Goal: Information Seeking & Learning: Learn about a topic

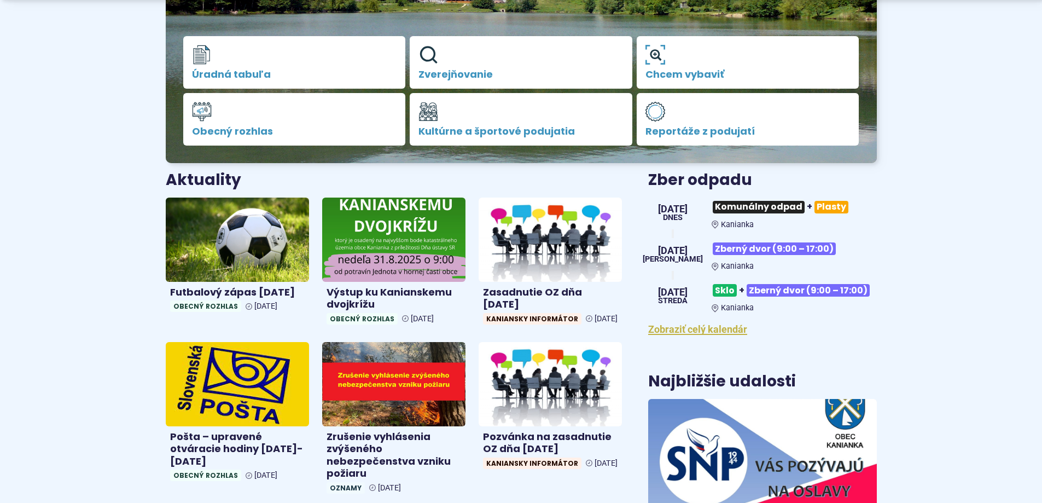
scroll to position [328, 0]
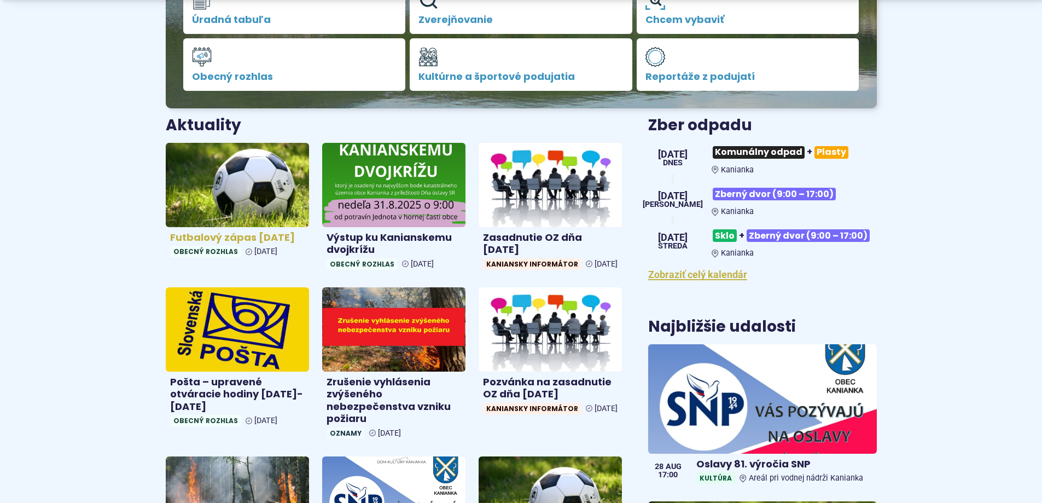
click at [210, 236] on h4 "Futbalový zápas [DATE]" at bounding box center [237, 237] width 135 height 13
click at [221, 196] on img at bounding box center [237, 184] width 165 height 97
